Goal: Task Accomplishment & Management: Complete application form

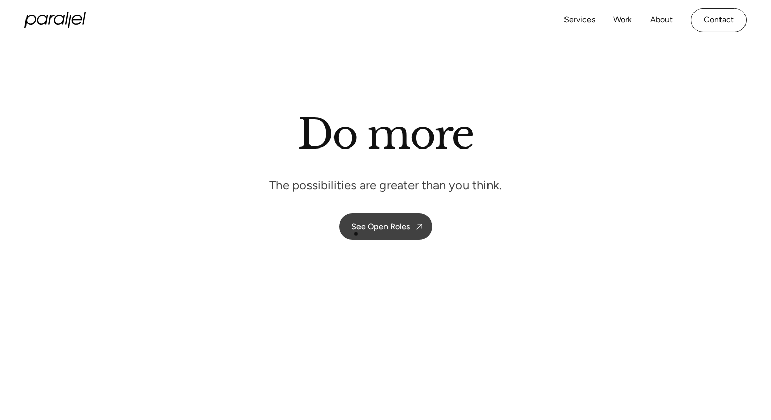
click at [357, 234] on link "See Open Roles" at bounding box center [385, 226] width 93 height 27
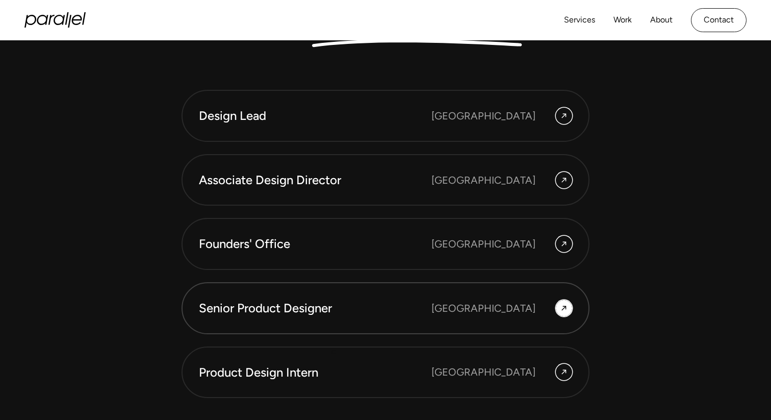
scroll to position [2760, 0]
click at [506, 119] on div "[GEOGRAPHIC_DATA]" at bounding box center [484, 116] width 104 height 15
click at [432, 316] on div "Senior Product Designer" at bounding box center [315, 308] width 233 height 17
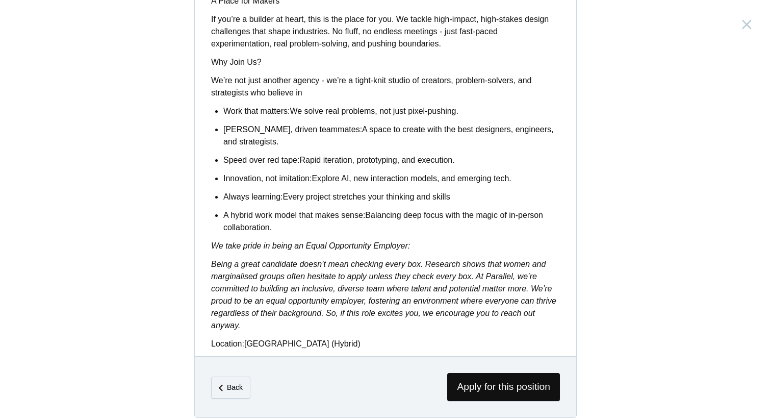
scroll to position [800, 0]
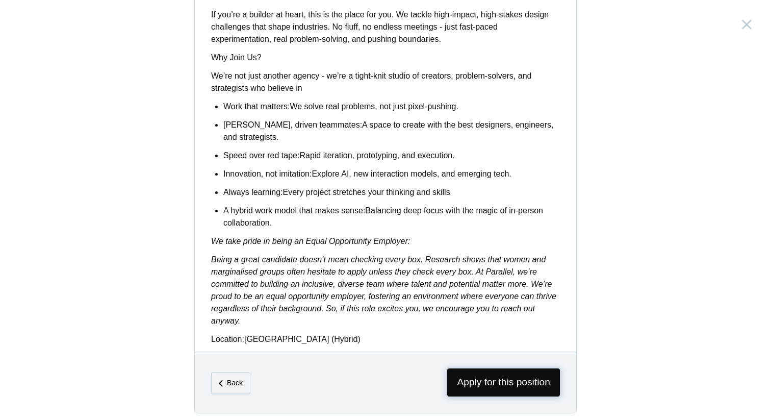
click at [495, 377] on span "Apply for this position" at bounding box center [503, 382] width 113 height 28
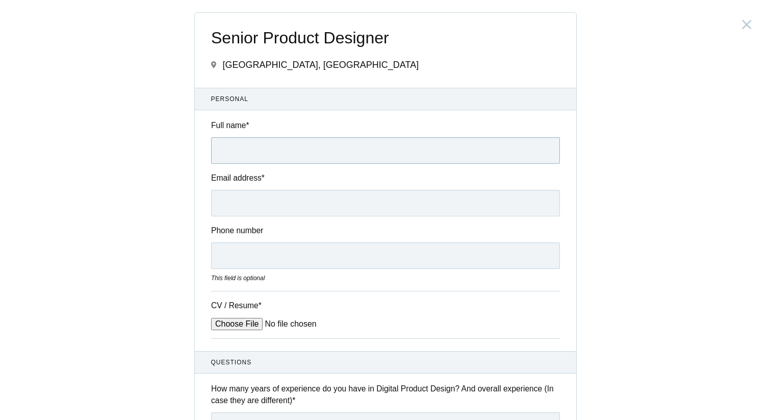
click at [243, 149] on input "Full name *" at bounding box center [385, 150] width 349 height 27
type input "[PERSON_NAME]"
click at [268, 206] on input "Email address *" at bounding box center [385, 203] width 349 height 27
type input "[EMAIL_ADDRESS][DOMAIN_NAME]"
click at [288, 262] on input "Phone number" at bounding box center [385, 255] width 349 height 27
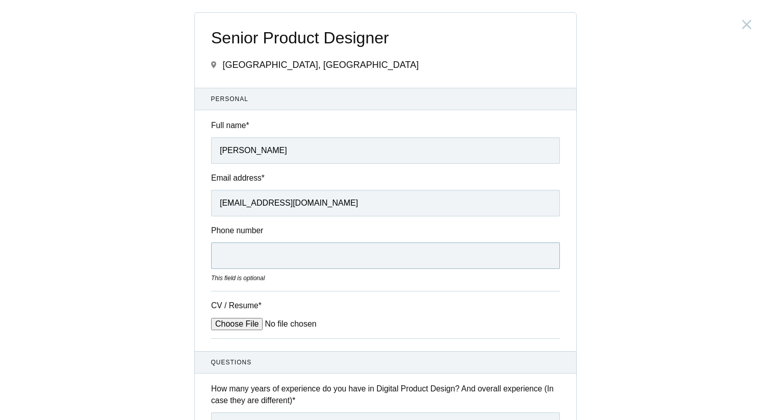
type input "[PHONE_NUMBER]"
click at [237, 326] on input "CV / Resume *" at bounding box center [288, 324] width 155 height 12
type input "C:\fakepath\ApurvaPatil_Resume.pdf"
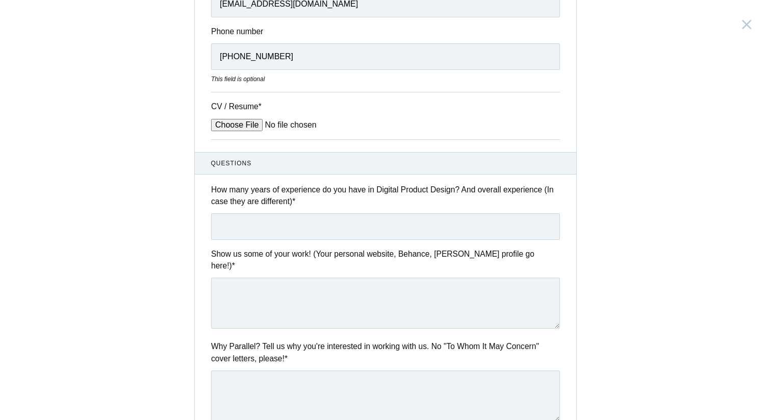
scroll to position [201, 0]
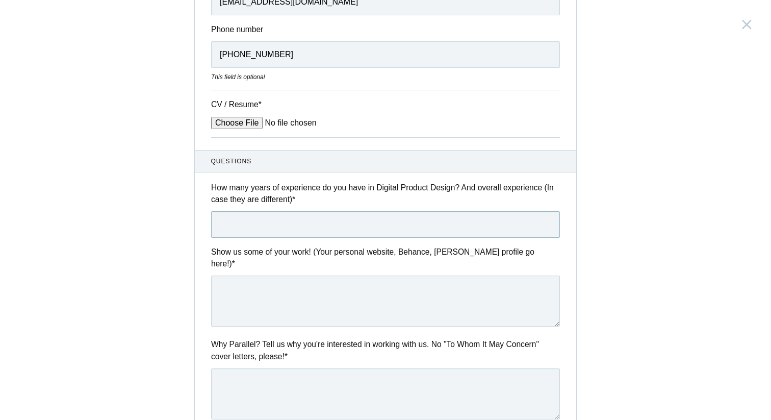
click at [258, 219] on input "text" at bounding box center [385, 224] width 349 height 27
type input "4.8 years"
click at [276, 298] on textarea at bounding box center [385, 300] width 349 height 51
paste textarea "[URL][DOMAIN_NAME]"
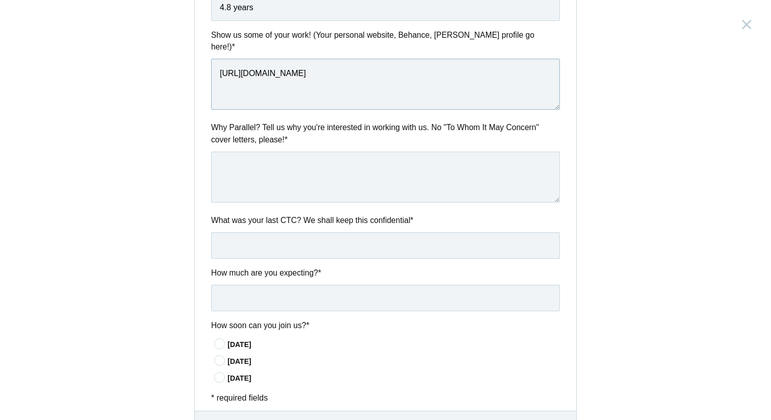
scroll to position [474, 0]
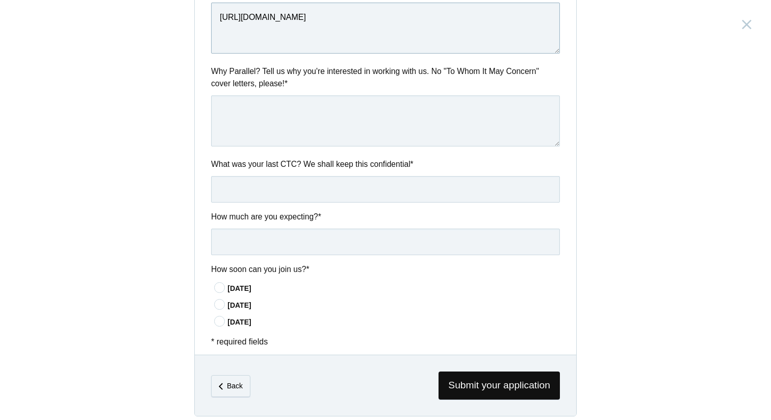
type textarea "[URL][DOMAIN_NAME]"
click at [223, 284] on icon at bounding box center [220, 287] width 19 height 7
click at [0, 0] on input"] "[DATE]" at bounding box center [0, 0] width 0 height 0
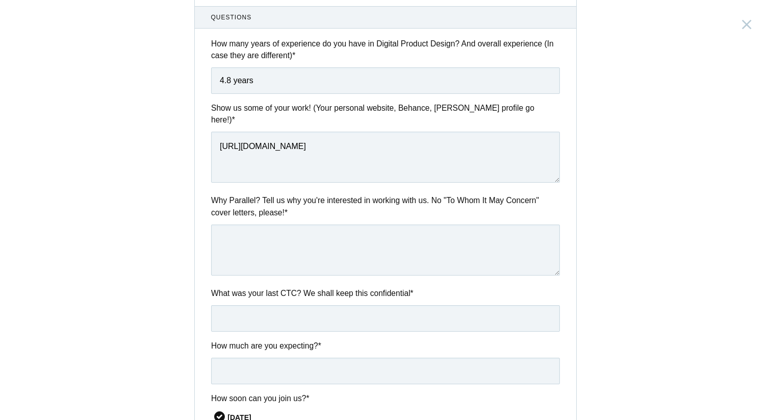
scroll to position [339, 0]
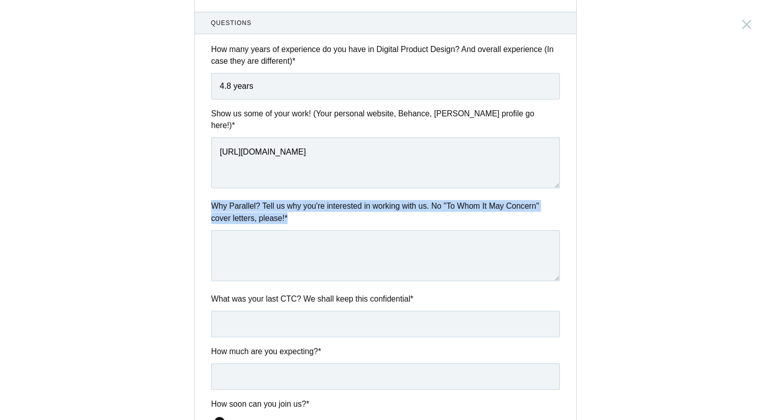
drag, startPoint x: 212, startPoint y: 193, endPoint x: 298, endPoint y: 208, distance: 87.4
click at [298, 208] on label "Why Parallel? Tell us why you're interested in working with us. No "To Whom It …" at bounding box center [385, 212] width 349 height 24
copy label "Why Parallel? Tell us why you're interested in working with us. No "To Whom It …"
